Goal: Obtain resource: Download file/media

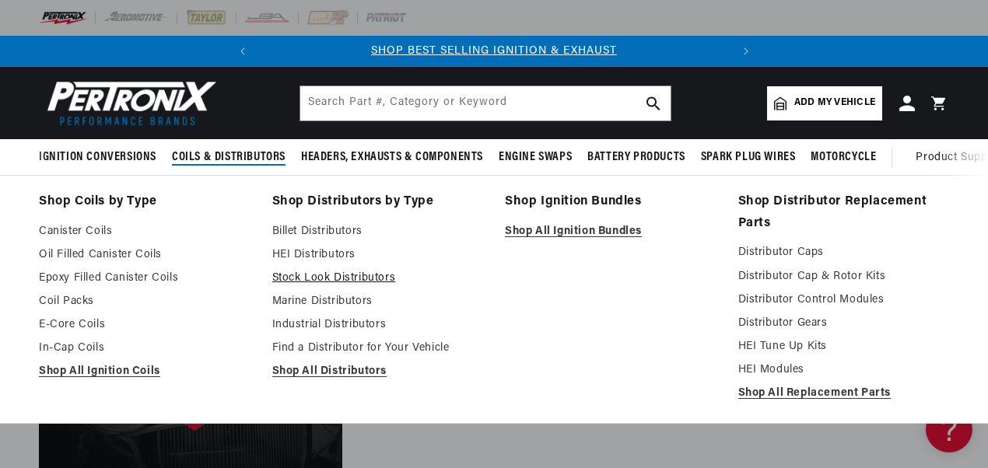
click at [297, 274] on link "Stock Look Distributors" at bounding box center [378, 278] width 212 height 19
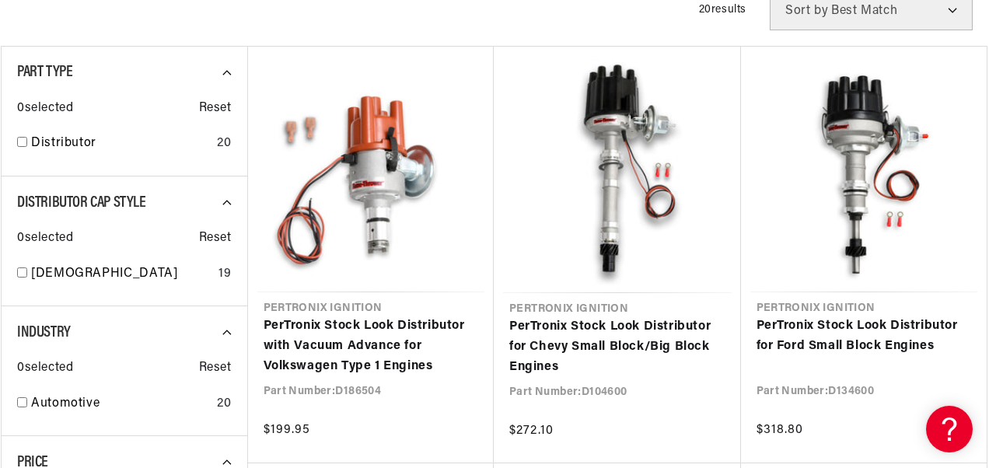
scroll to position [700, 0]
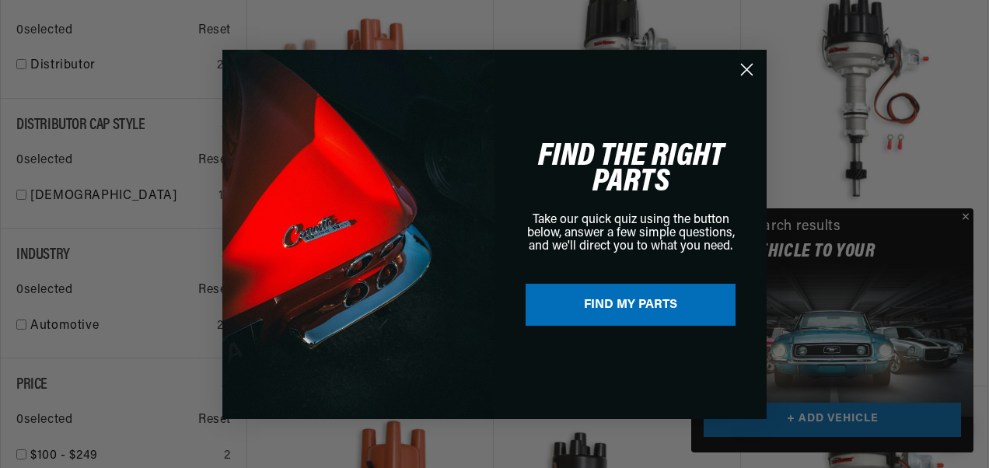
click at [754, 64] on icon "Close dialog" at bounding box center [746, 69] width 27 height 27
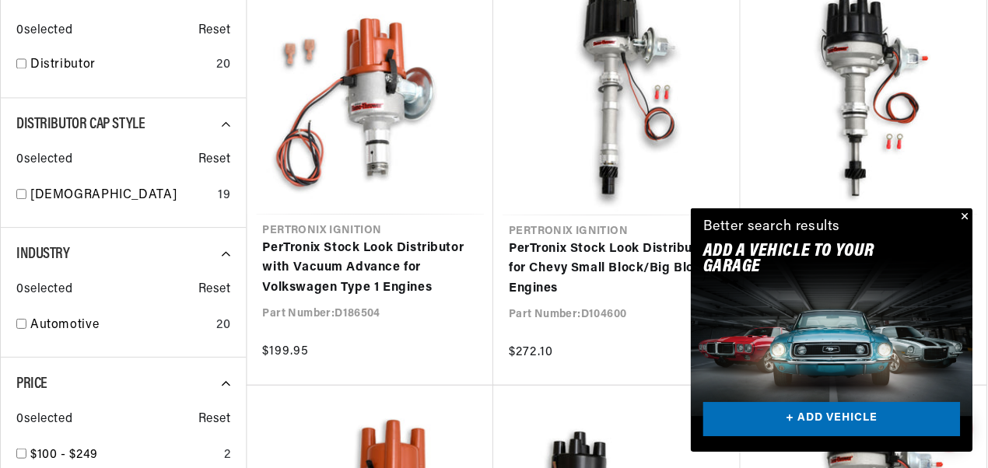
scroll to position [0, 471]
click at [963, 217] on button "Close" at bounding box center [962, 217] width 19 height 19
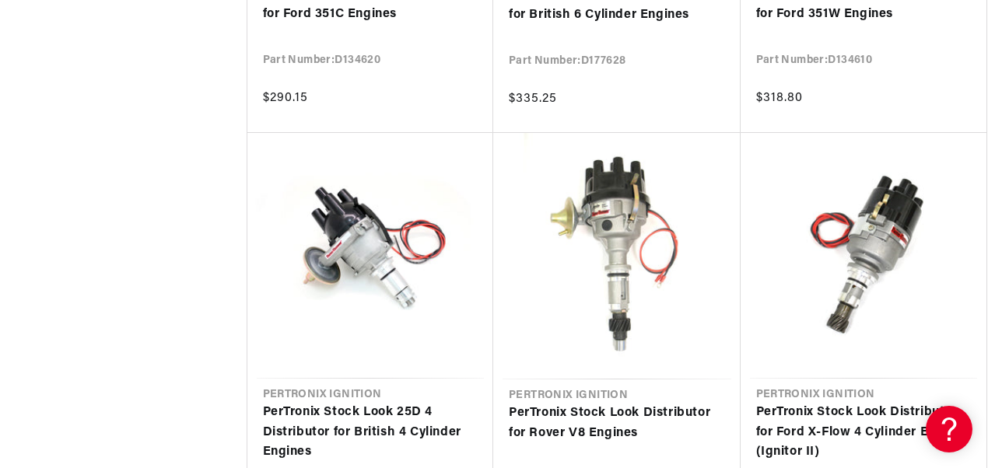
scroll to position [1866, 0]
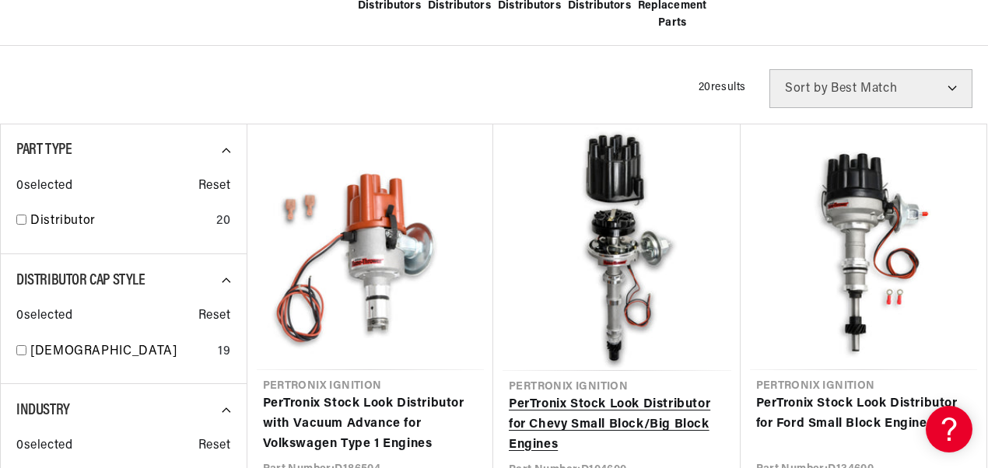
scroll to position [700, 0]
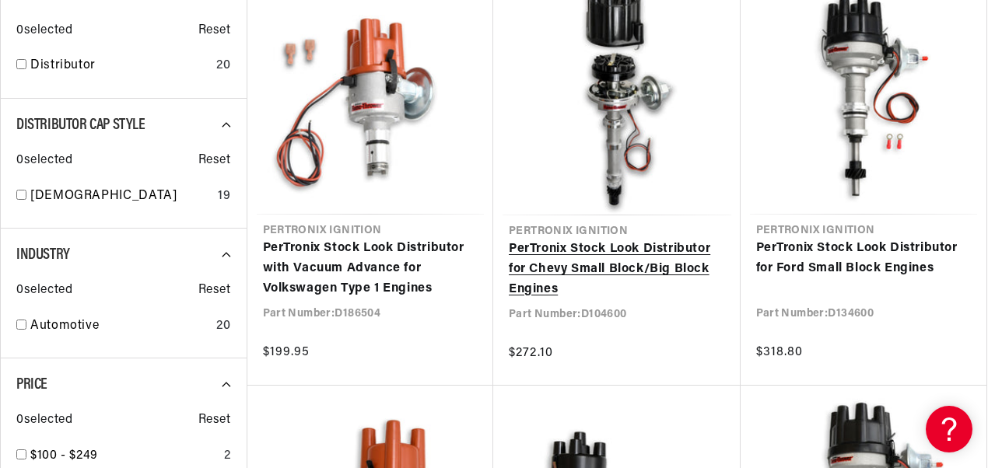
click at [684, 250] on link "PerTronix Stock Look Distributor for Chevy Small Block/Big Block Engines" at bounding box center [617, 270] width 216 height 60
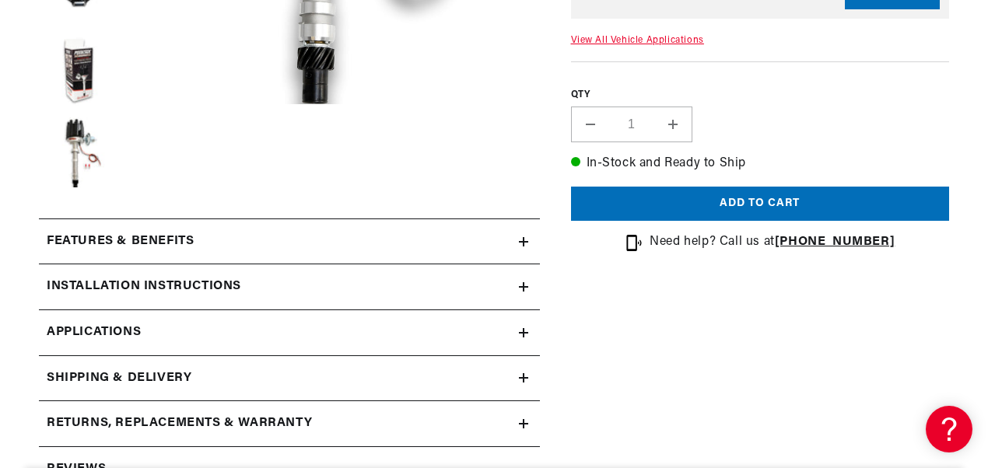
click at [151, 281] on h2 "Installation instructions" at bounding box center [144, 287] width 194 height 20
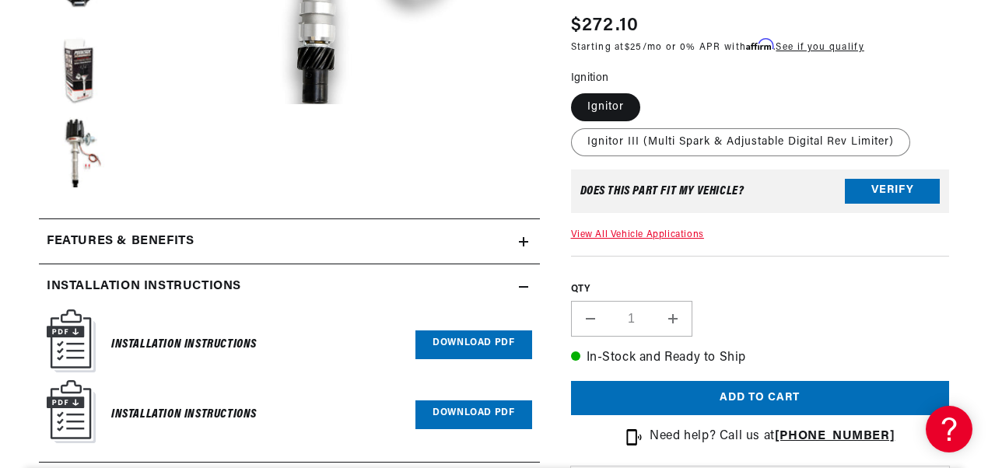
click at [428, 345] on link "Download PDF" at bounding box center [473, 344] width 116 height 29
